Goal: Navigation & Orientation: Find specific page/section

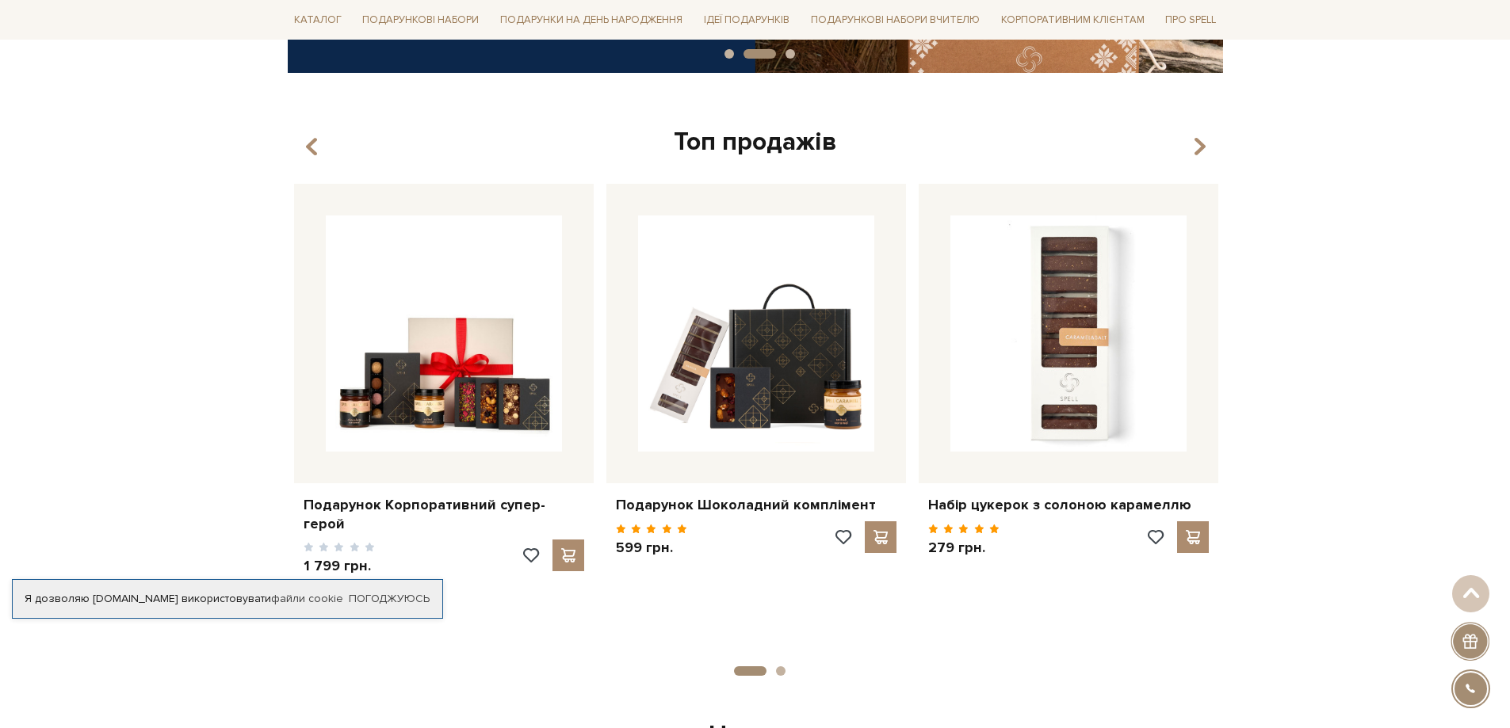
scroll to position [555, 0]
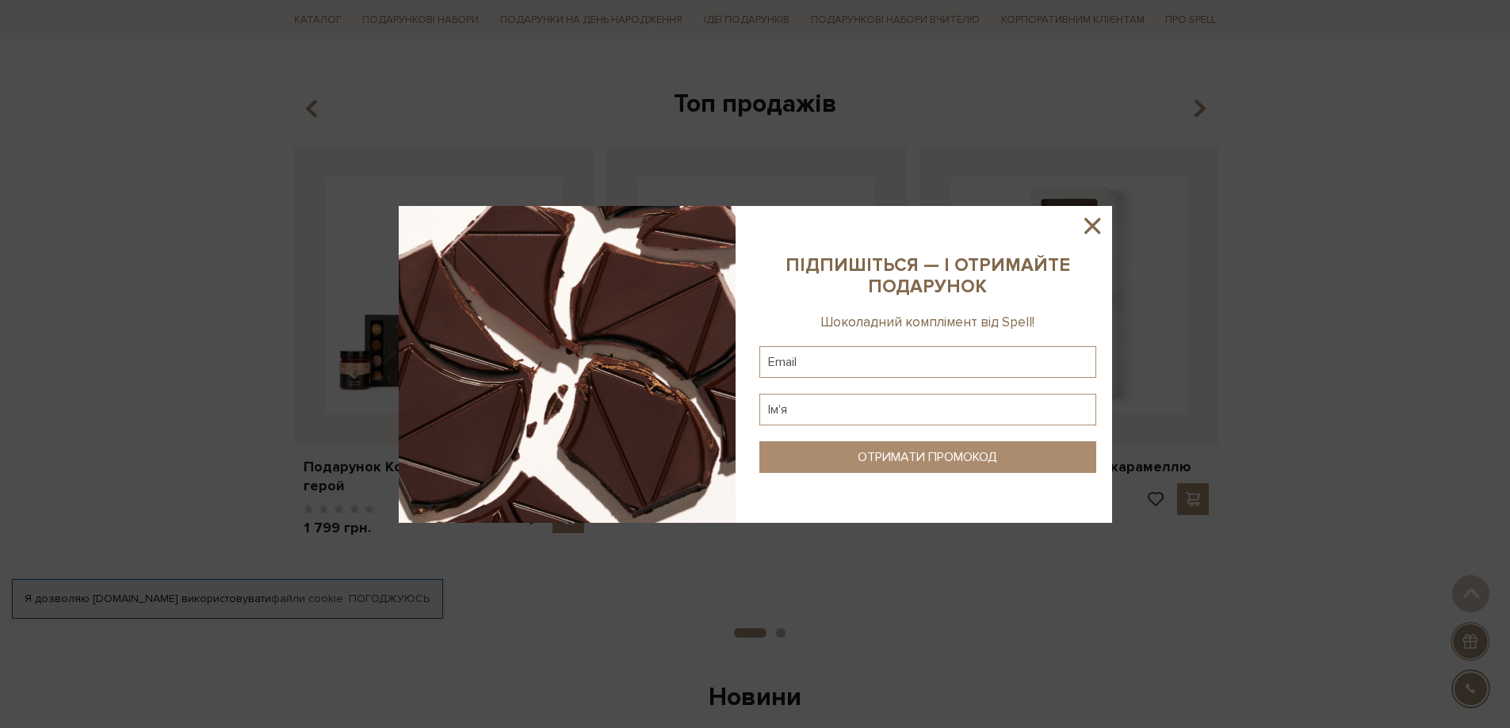
click at [1087, 221] on icon at bounding box center [1092, 226] width 16 height 16
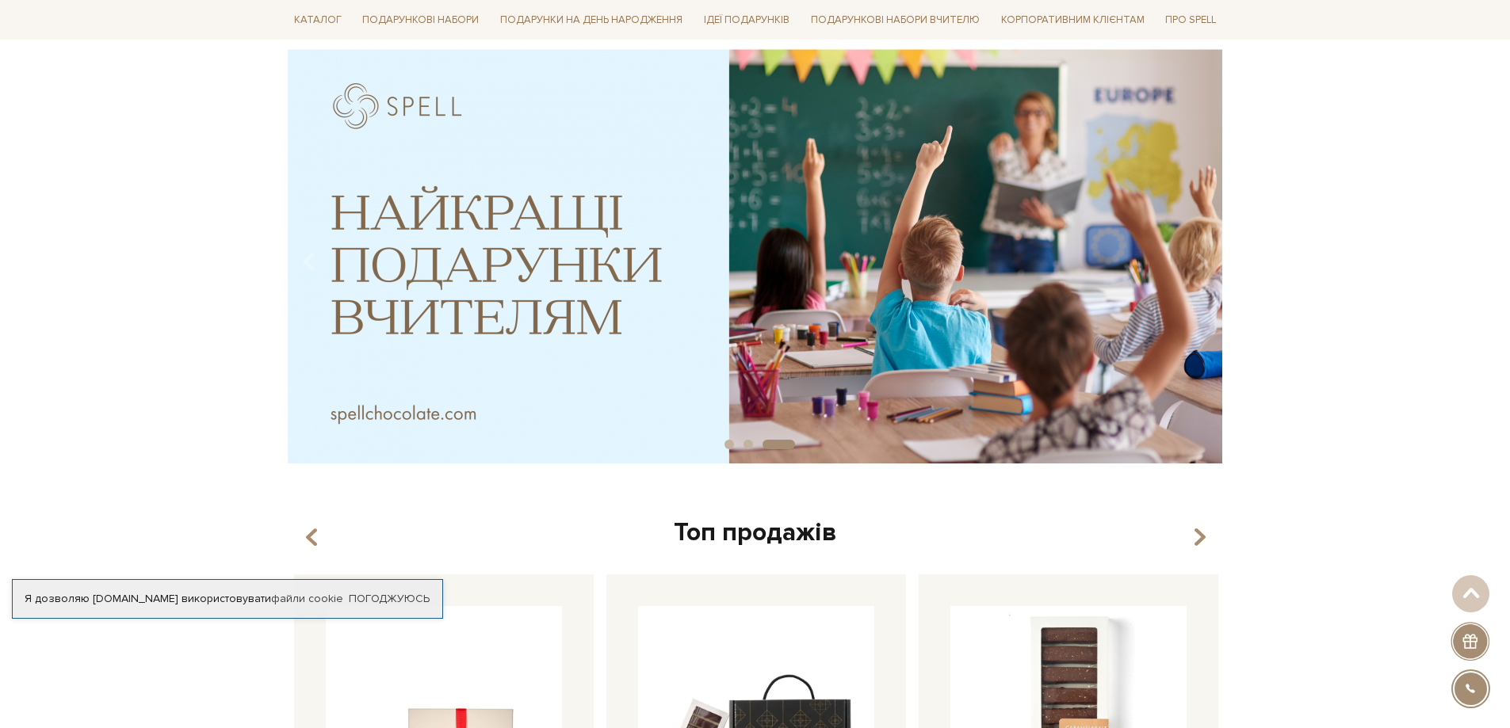
scroll to position [0, 0]
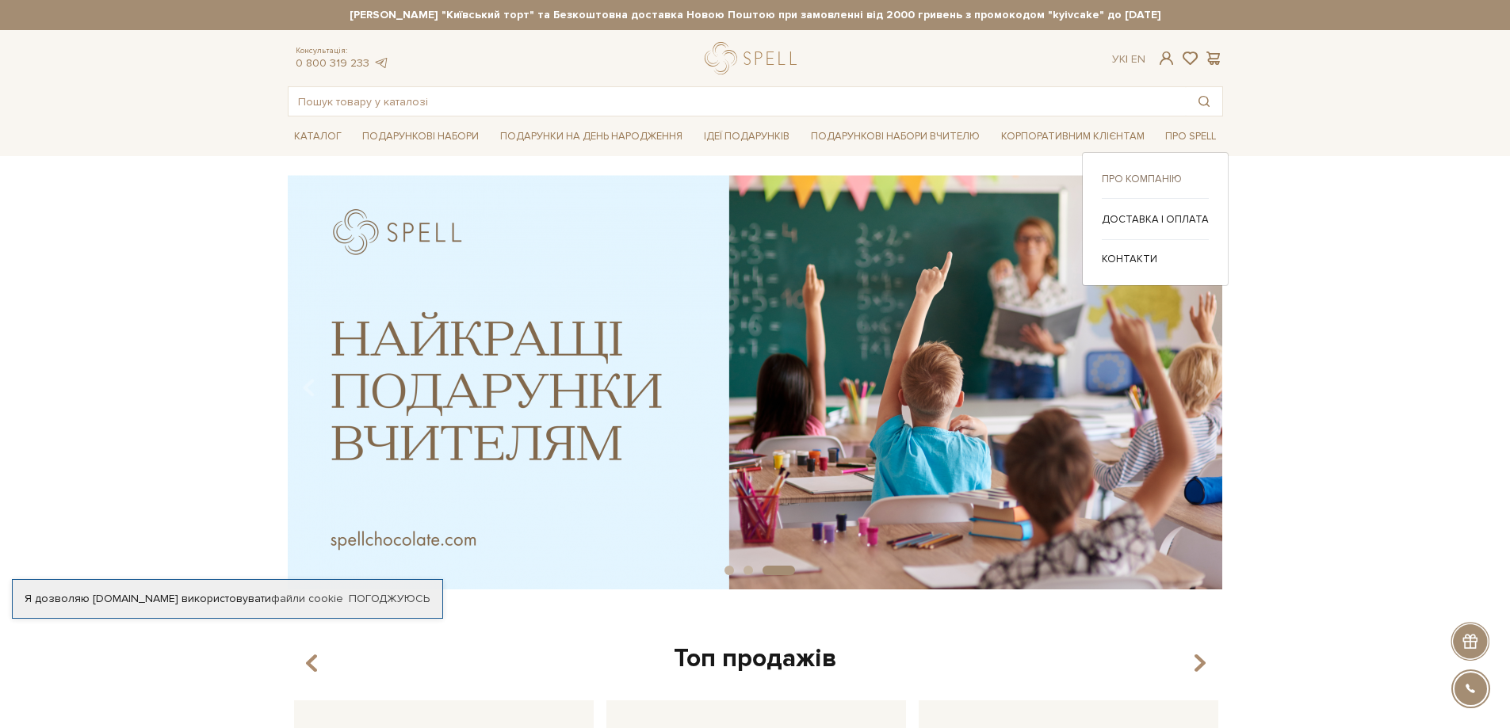
click at [1150, 178] on link "Про компанію" at bounding box center [1155, 179] width 107 height 14
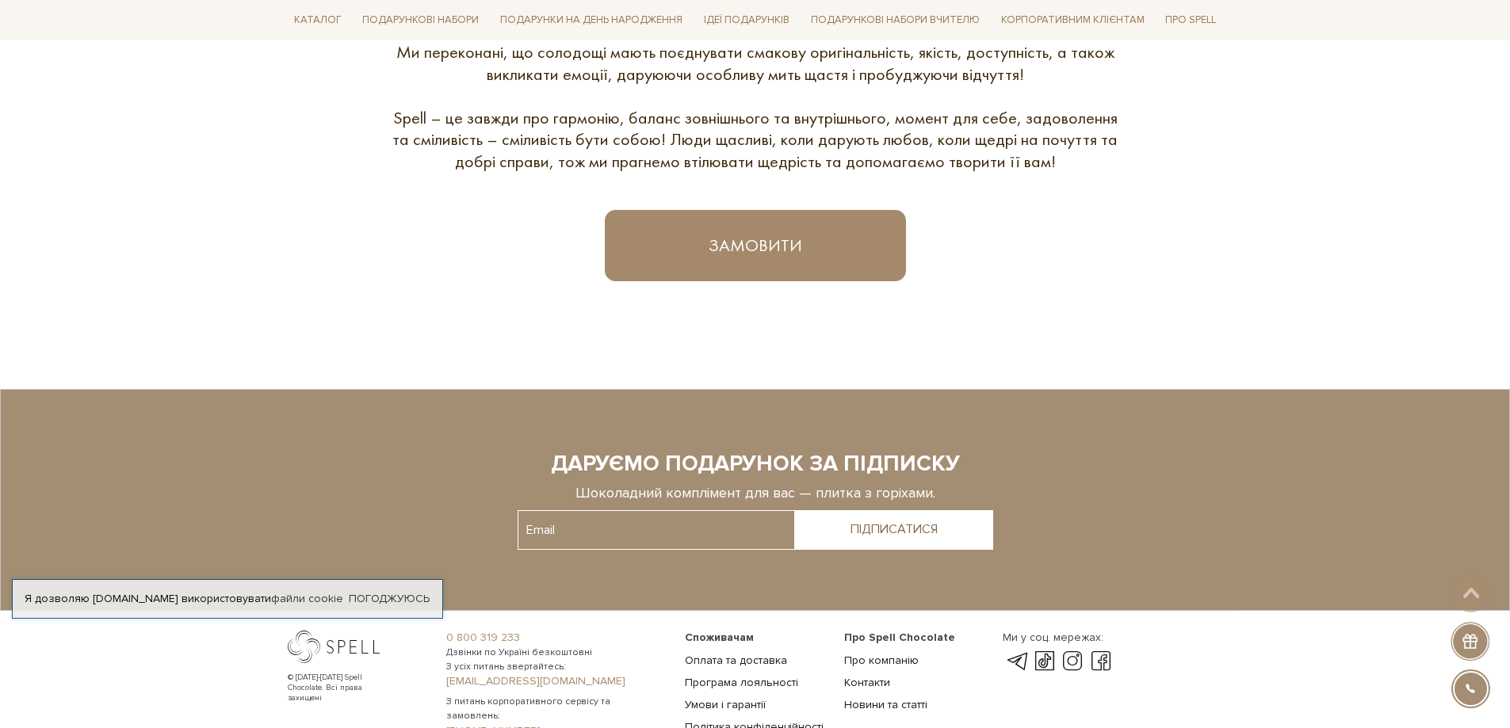
scroll to position [1126, 0]
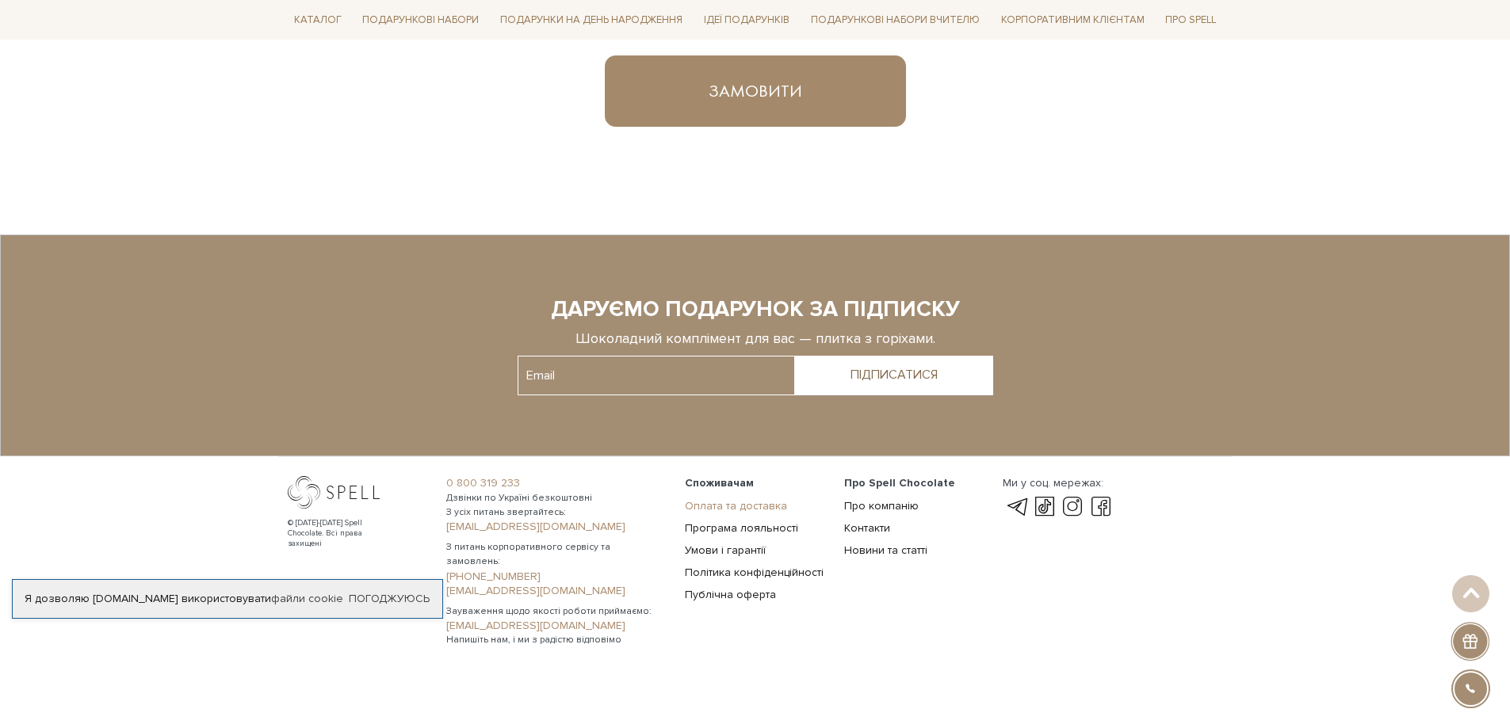
click at [732, 505] on link "Оплата та доставка" at bounding box center [736, 505] width 102 height 13
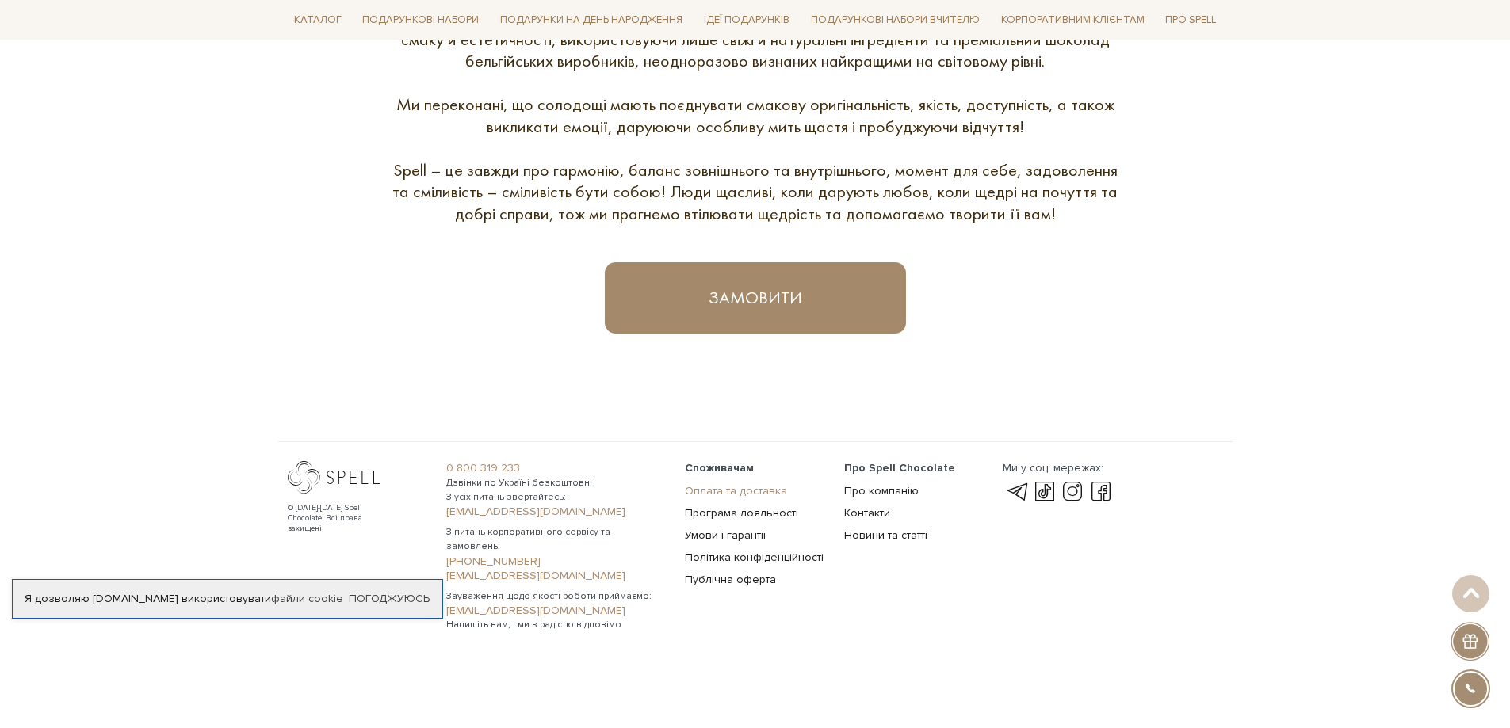
scroll to position [904, 0]
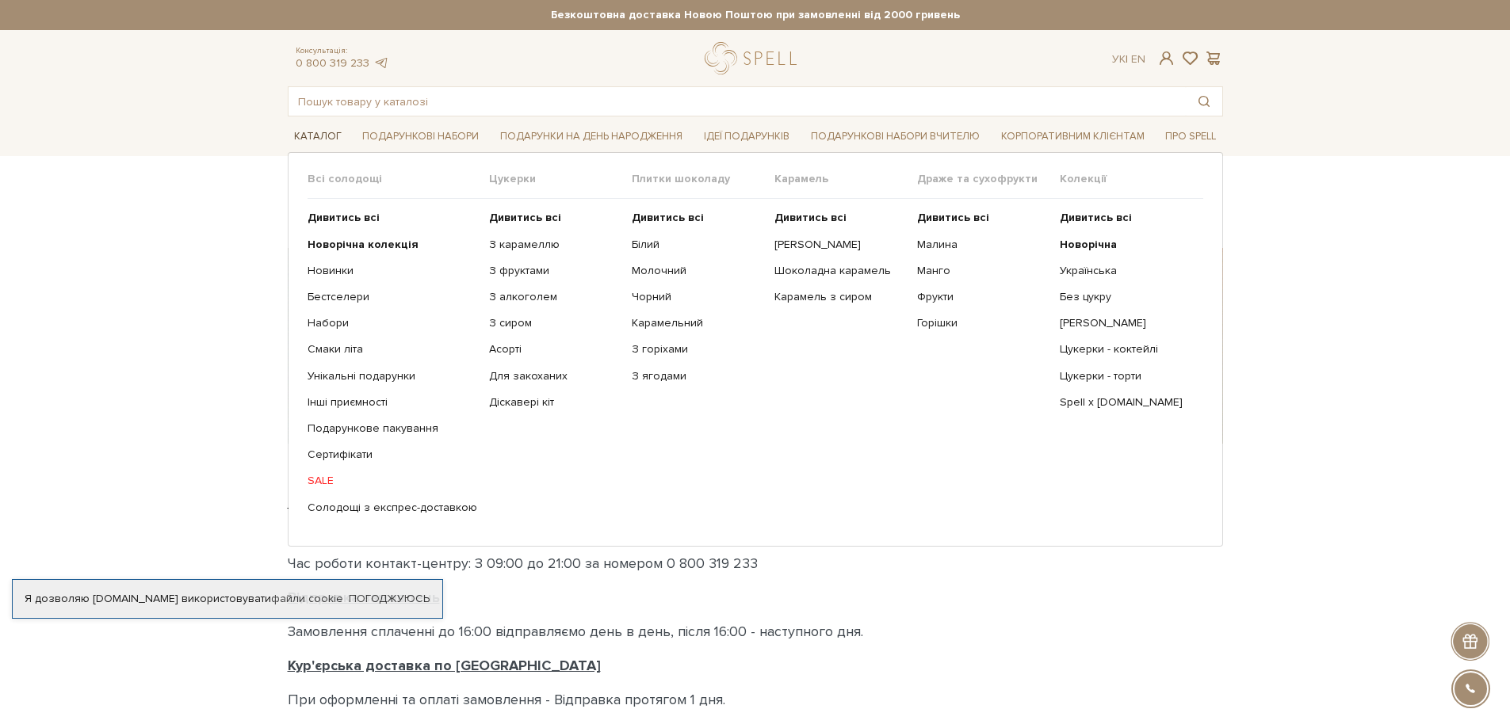
click at [320, 132] on link "Каталог" at bounding box center [318, 136] width 60 height 25
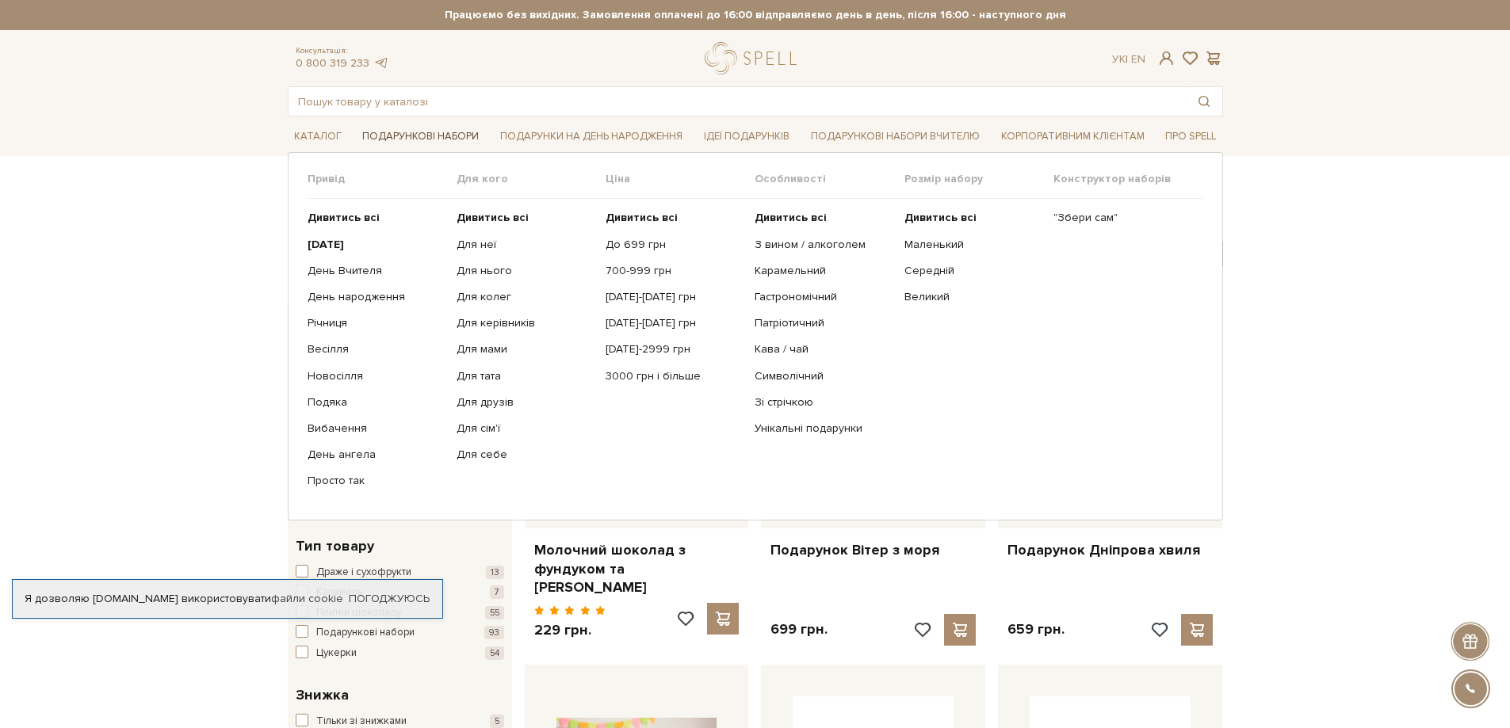
click at [416, 134] on link "Подарункові набори" at bounding box center [420, 136] width 129 height 25
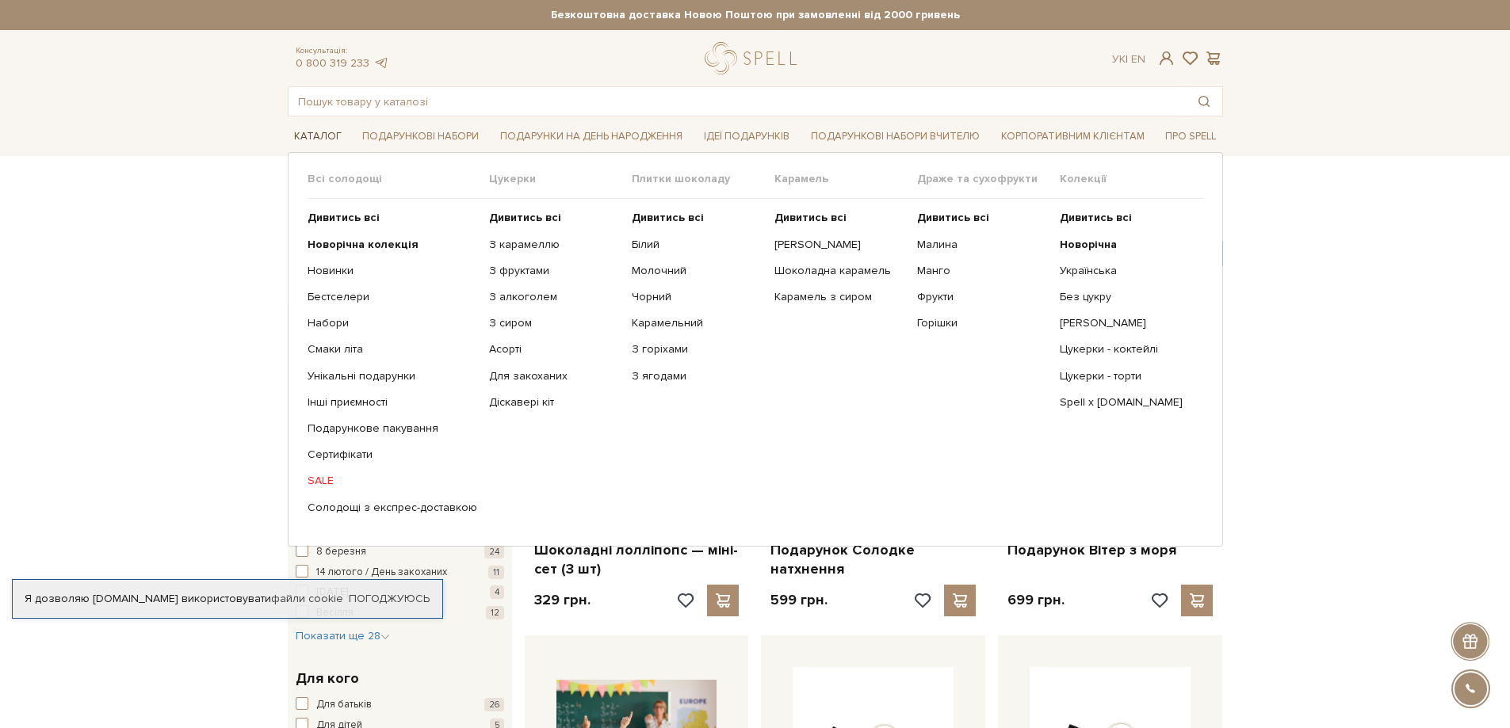
click at [317, 135] on link "Каталог" at bounding box center [318, 136] width 60 height 25
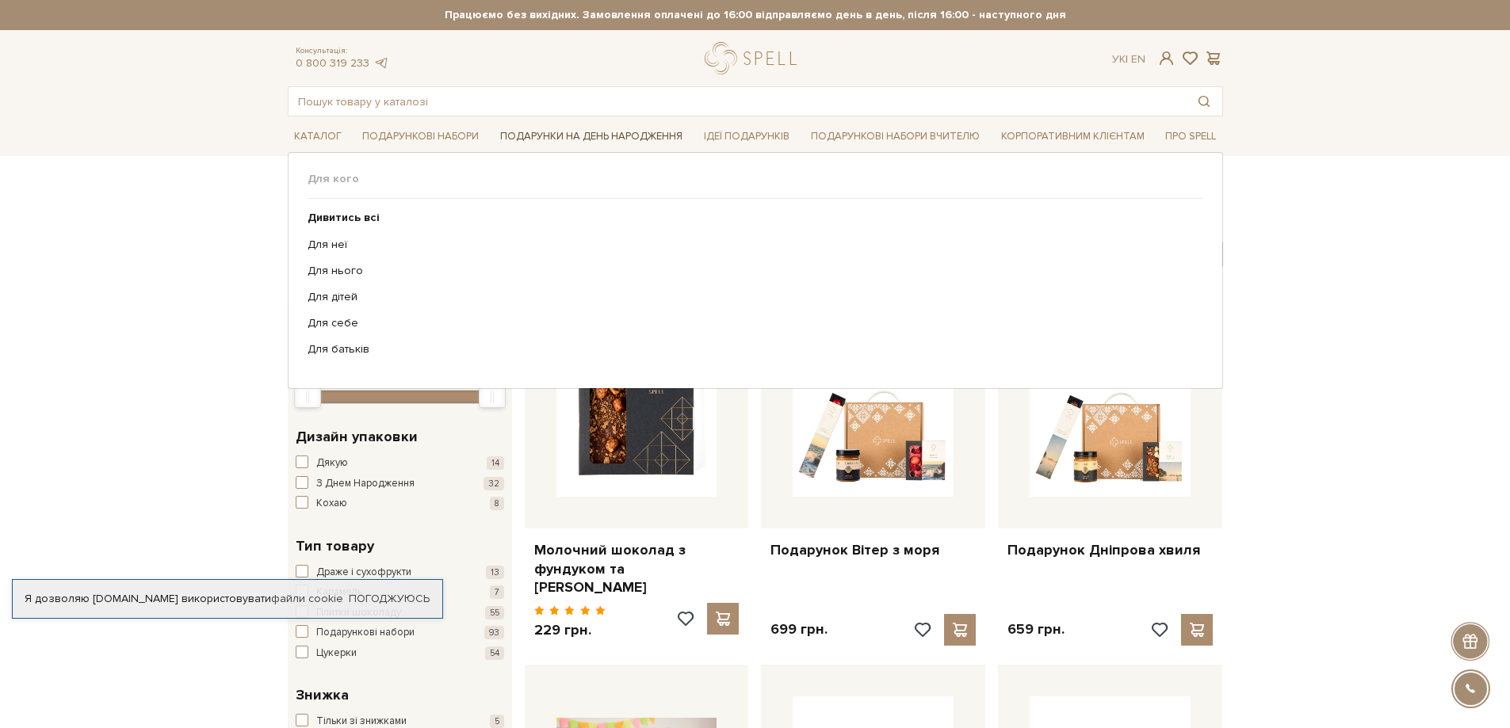
click at [583, 131] on link "Подарунки на День народження" at bounding box center [591, 136] width 195 height 25
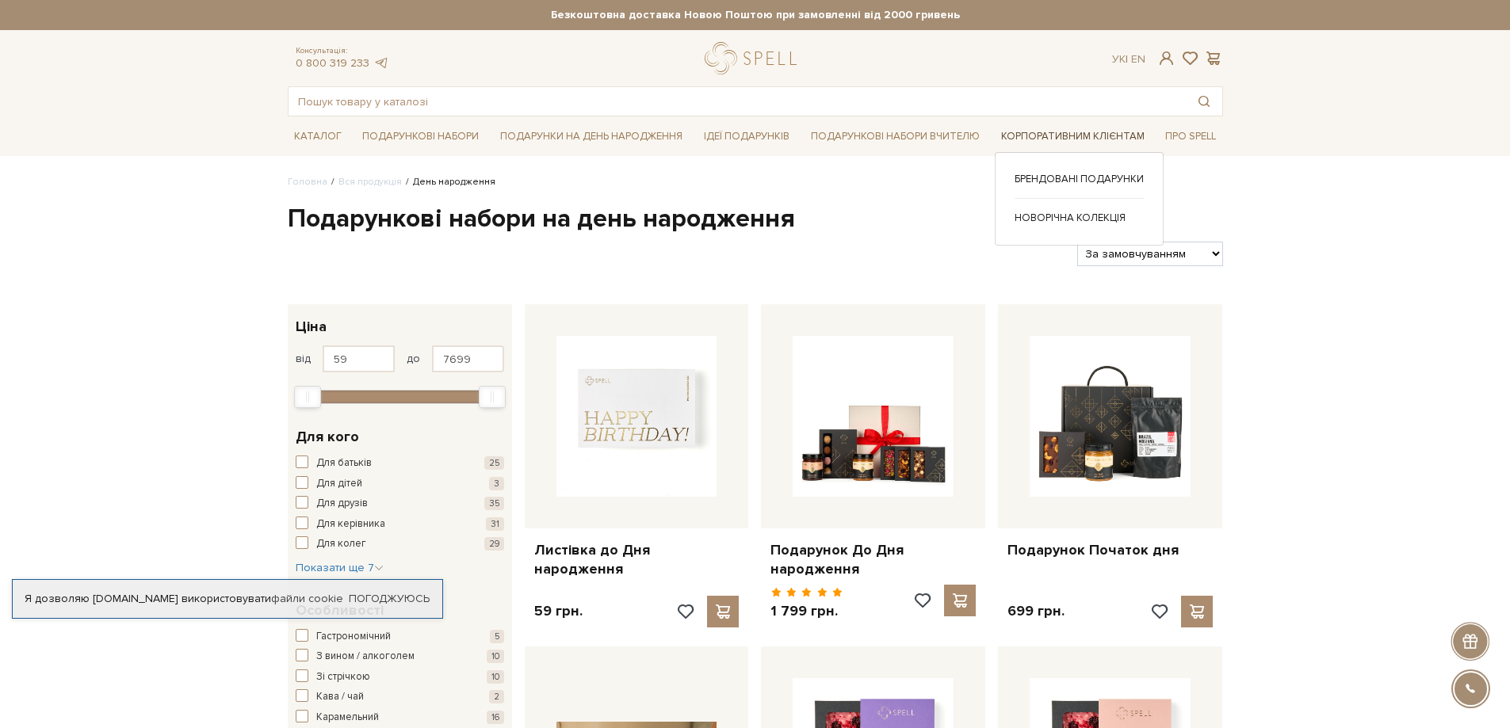
click at [1036, 132] on link "Корпоративним клієнтам" at bounding box center [1073, 136] width 156 height 25
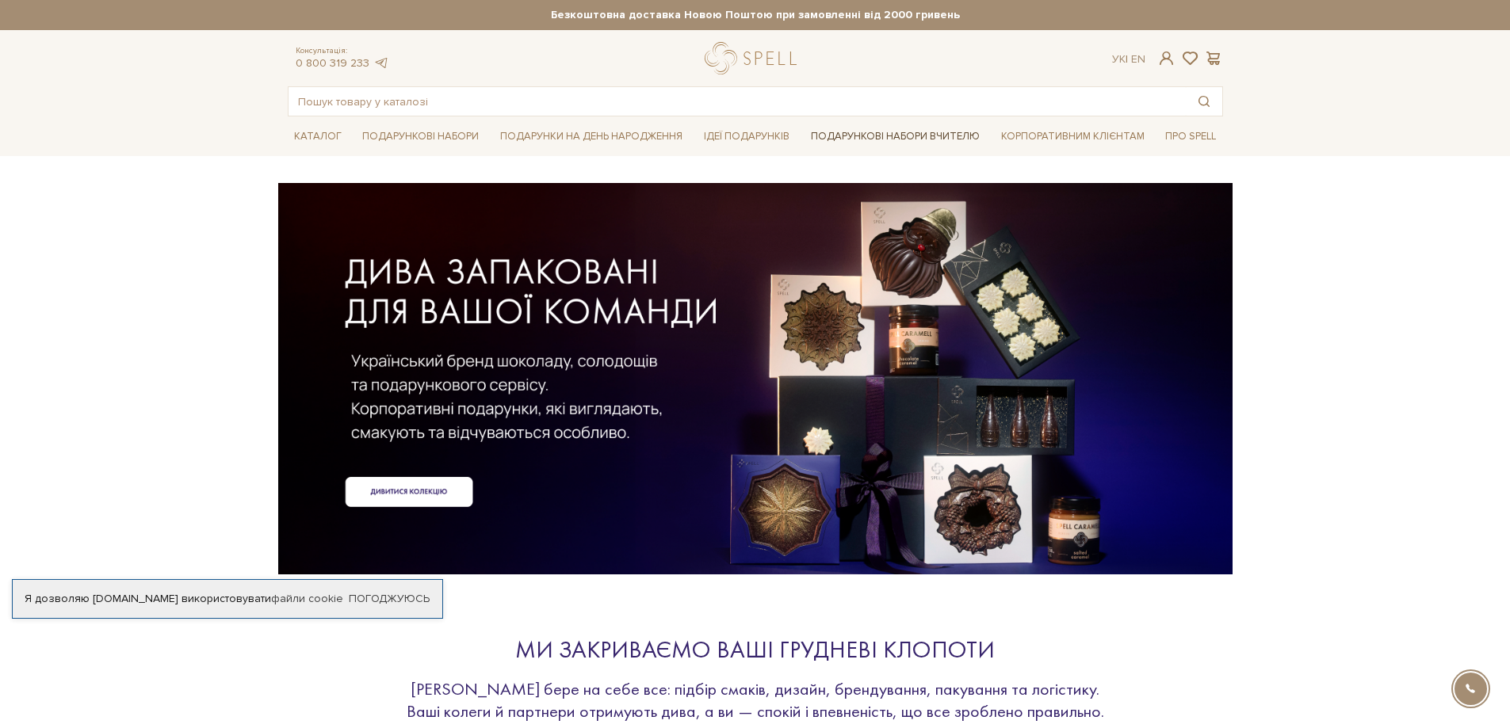
click at [891, 132] on link "Подарункові набори Вчителю" at bounding box center [896, 136] width 182 height 27
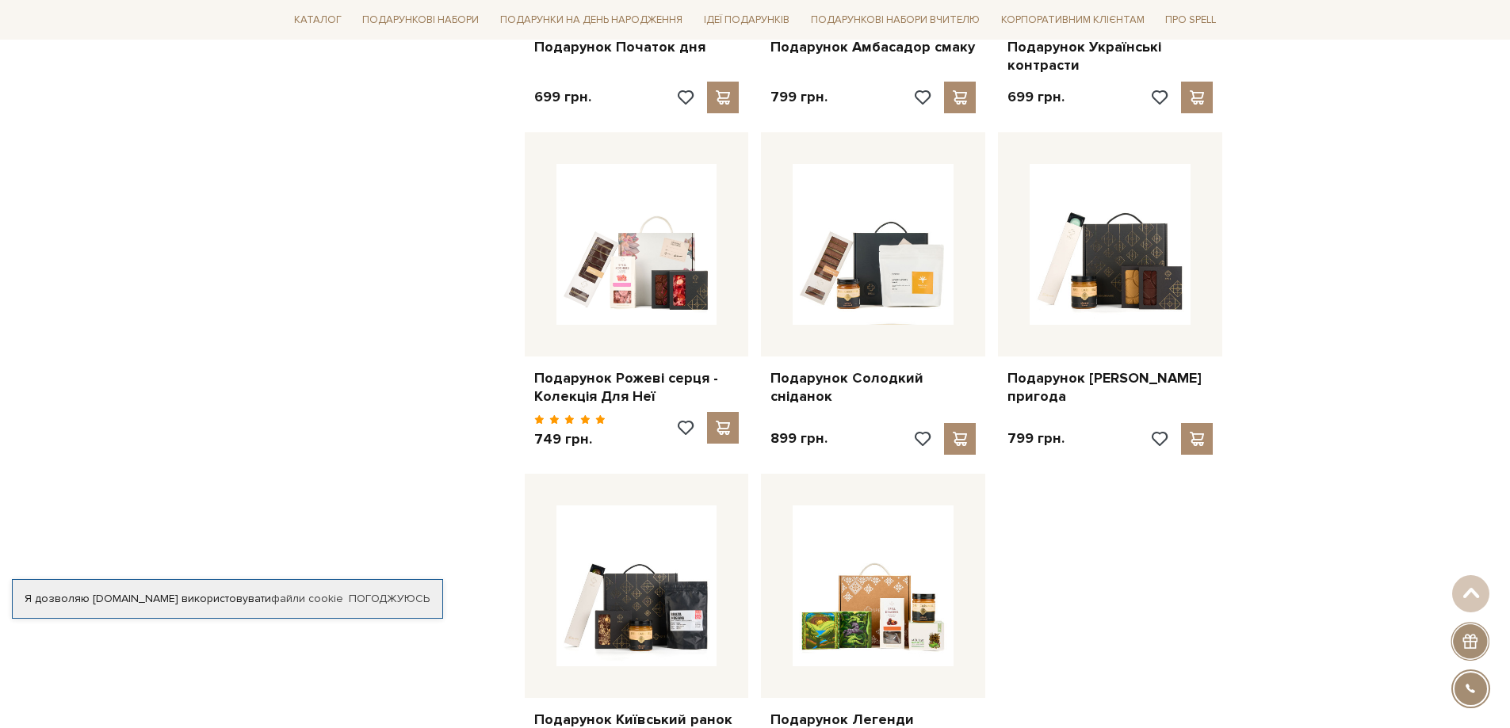
scroll to position [1744, 0]
